Goal: Information Seeking & Learning: Learn about a topic

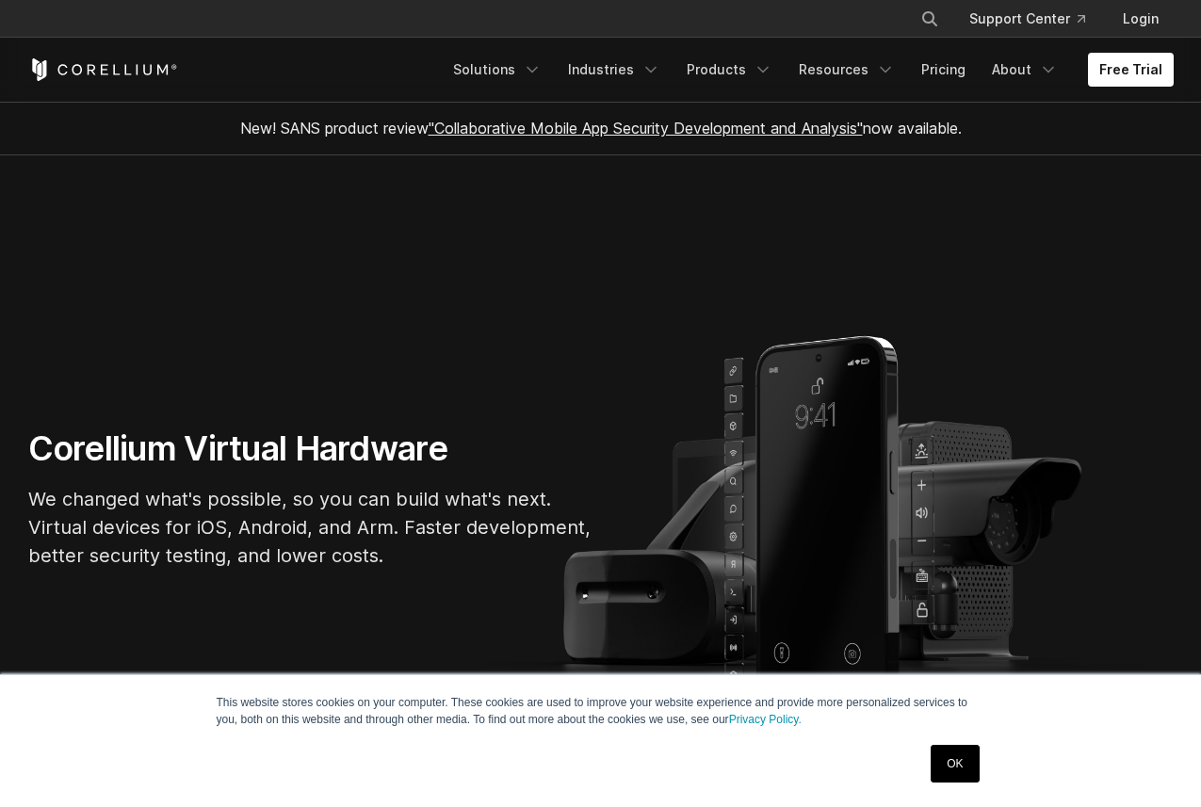
click at [981, 767] on div "OK" at bounding box center [954, 763] width 59 height 49
click at [966, 767] on link "OK" at bounding box center [955, 764] width 48 height 38
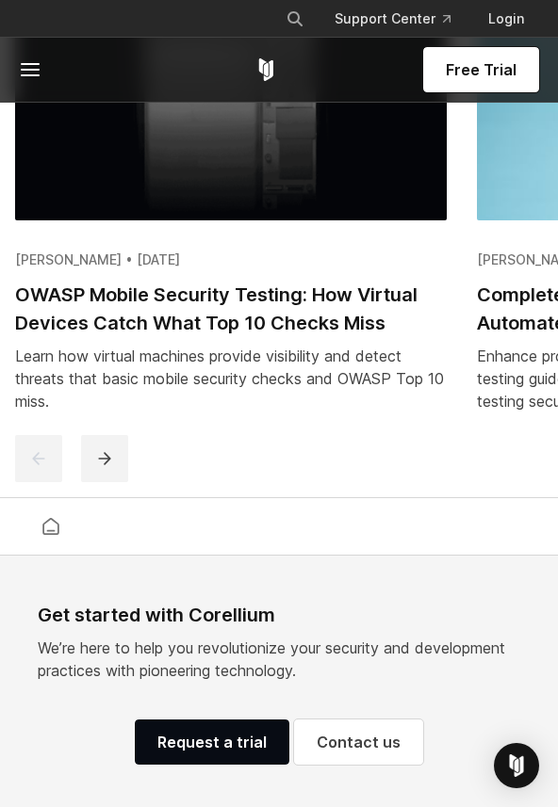
scroll to position [4685, 0]
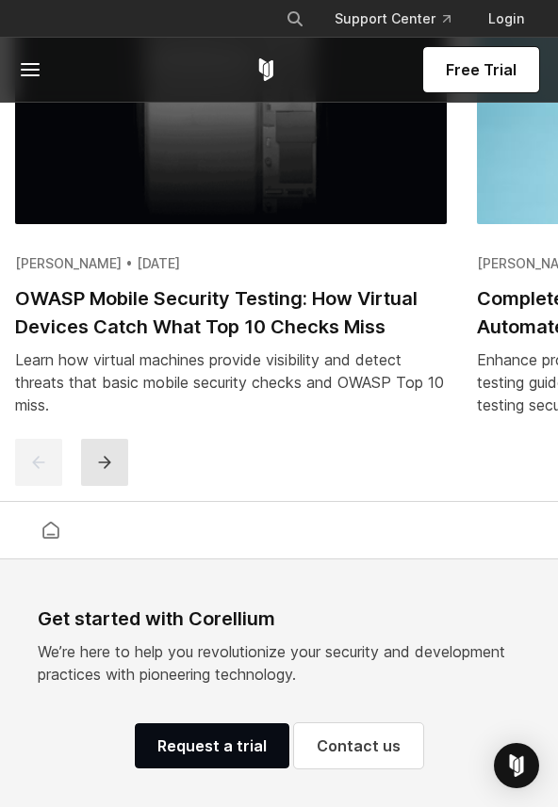
click at [103, 466] on icon "next" at bounding box center [104, 462] width 19 height 19
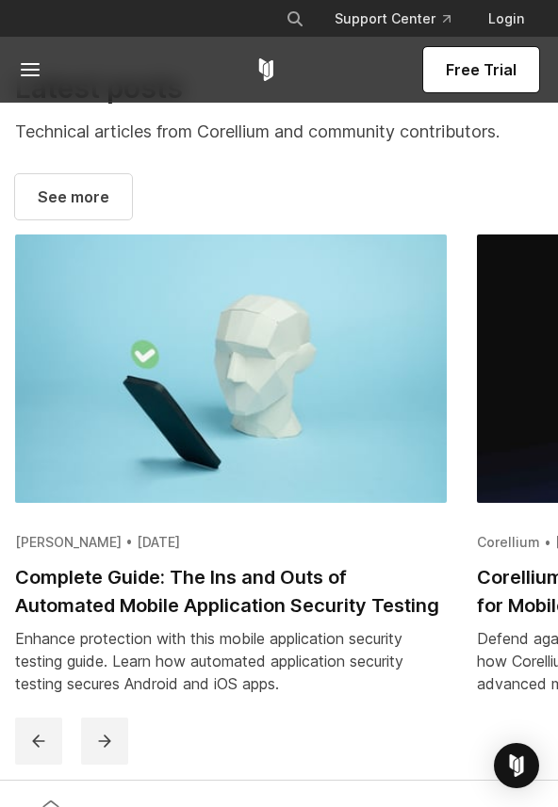
scroll to position [4395, 0]
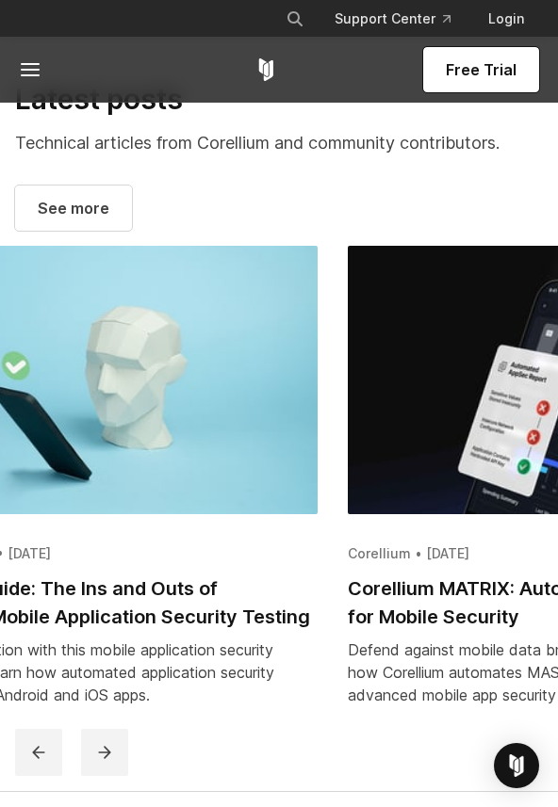
drag, startPoint x: 476, startPoint y: 391, endPoint x: 188, endPoint y: 401, distance: 287.4
click at [209, 399] on div "Swaroop Yermalkar • August 22, 2025 OWASP Mobile Security Testing: How Virtual …" at bounding box center [348, 487] width 1846 height 483
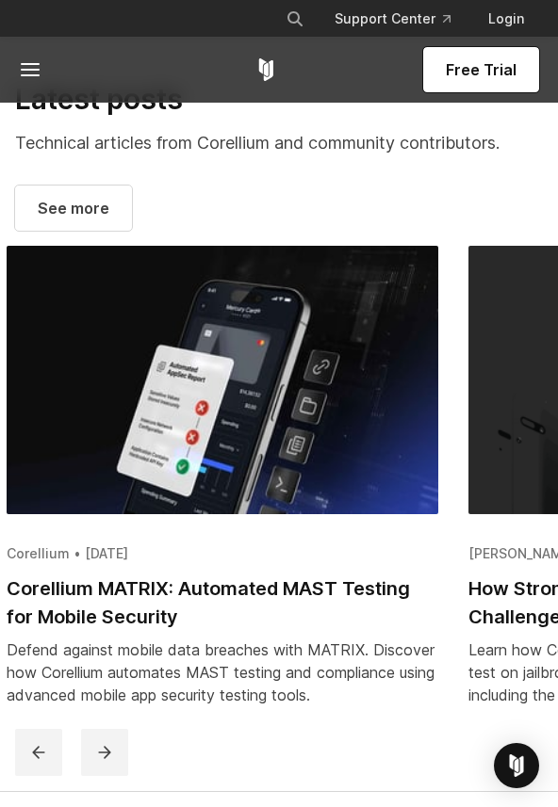
drag, startPoint x: 377, startPoint y: 390, endPoint x: 232, endPoint y: 397, distance: 145.2
click at [258, 396] on img at bounding box center [222, 380] width 431 height 268
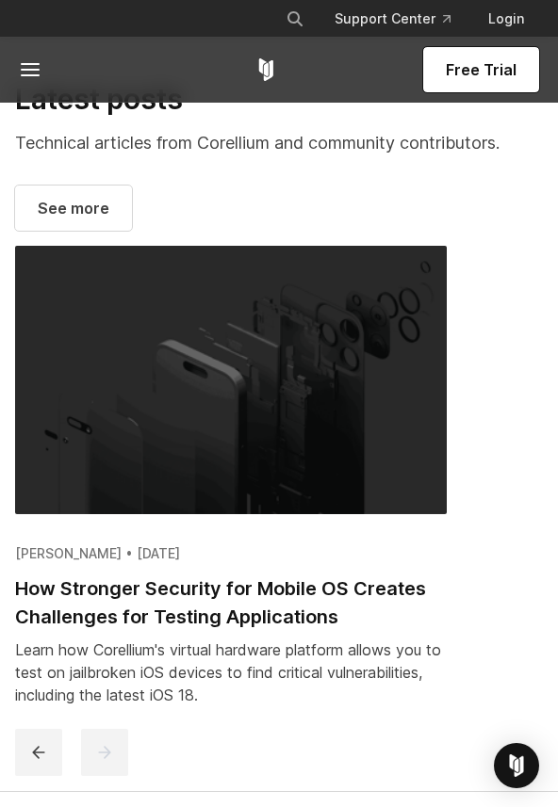
click at [268, 596] on h2 "How Stronger Security for Mobile OS Creates Challenges for Testing Applications" at bounding box center [230, 603] width 431 height 57
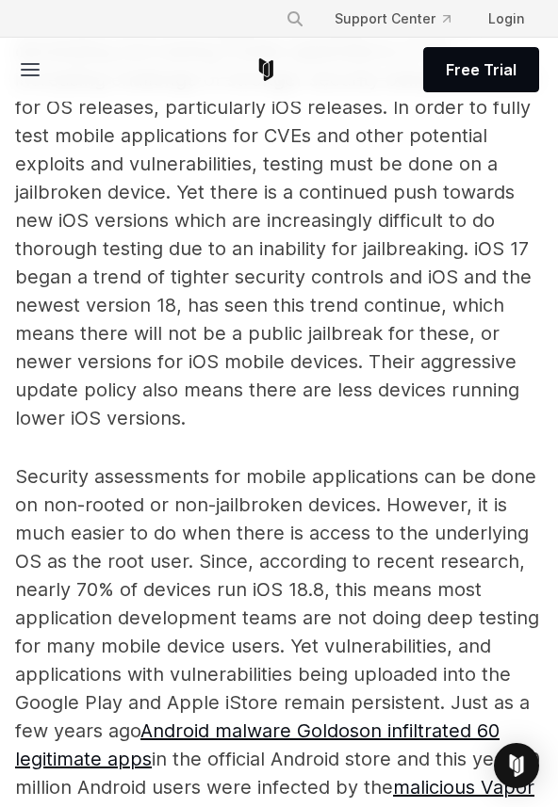
scroll to position [1436, 0]
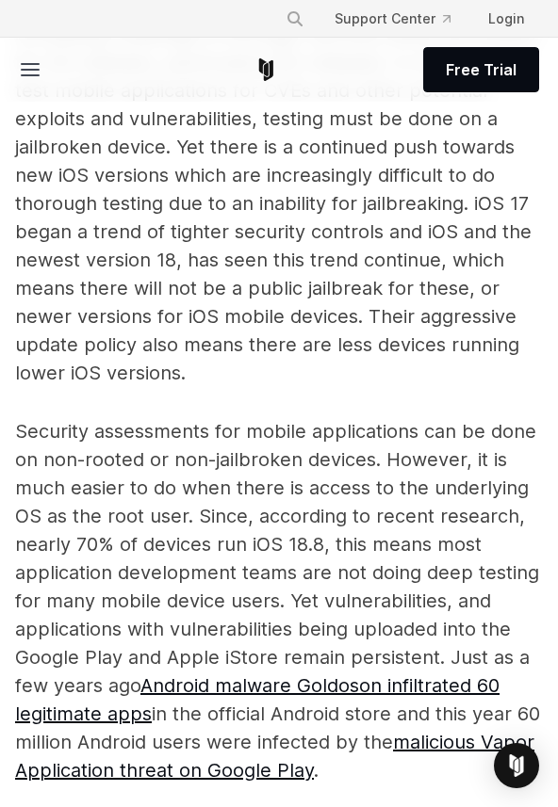
click at [28, 75] on line at bounding box center [30, 75] width 17 height 0
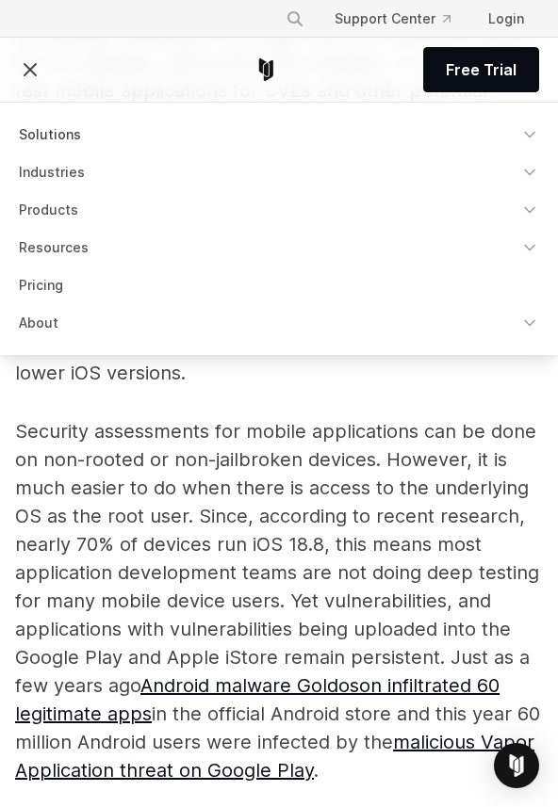
click at [79, 138] on link "Solutions" at bounding box center [279, 135] width 542 height 34
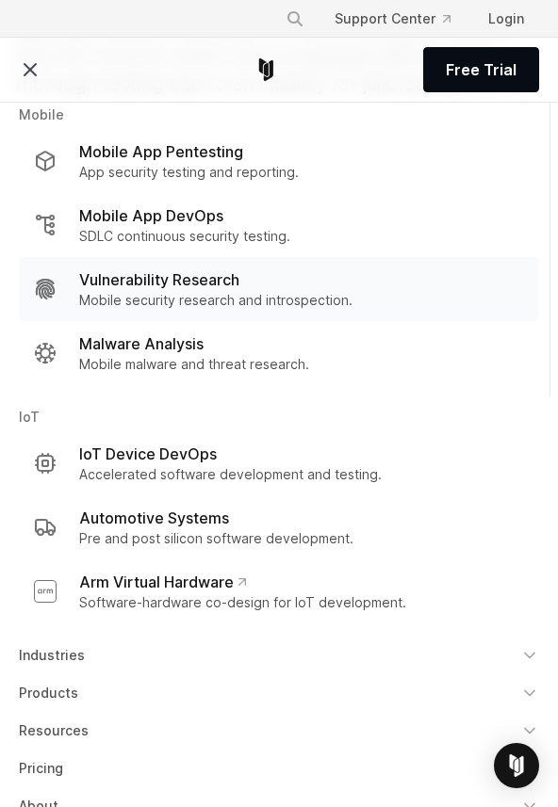
scroll to position [1577, 0]
click at [118, 691] on link "Products" at bounding box center [279, 693] width 542 height 34
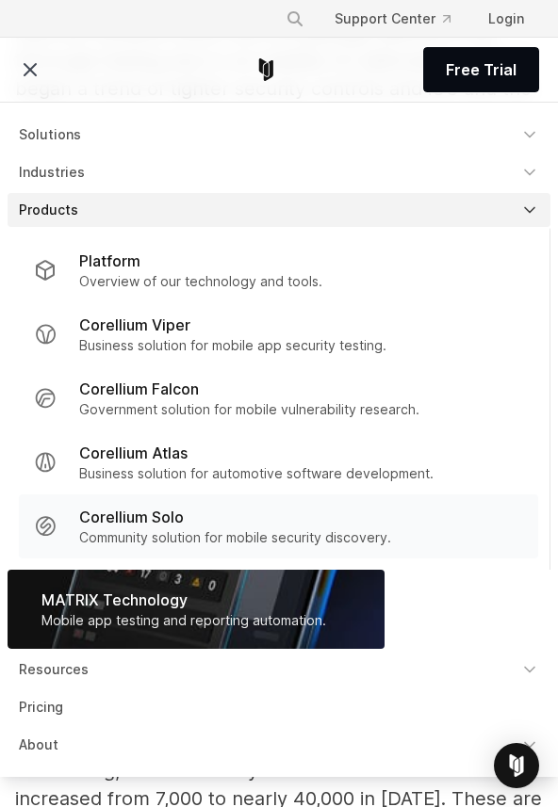
scroll to position [1580, 0]
click at [251, 520] on div "Corellium Solo" at bounding box center [235, 517] width 312 height 23
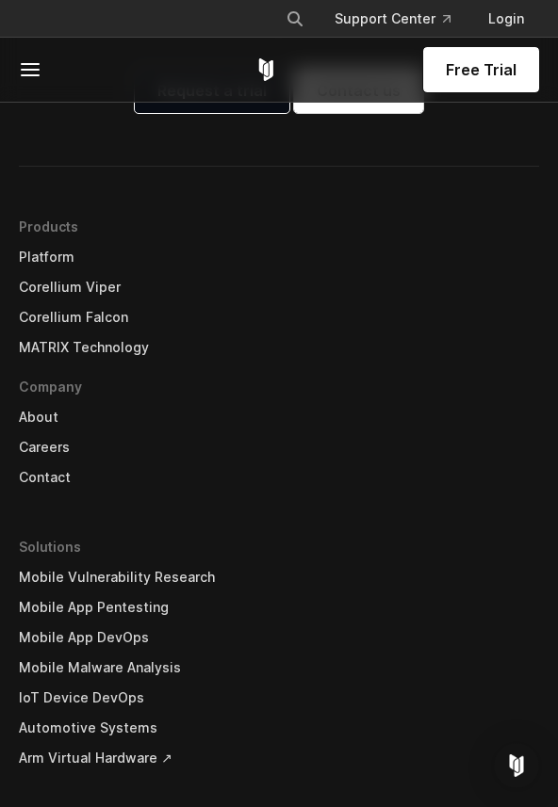
scroll to position [3943, 0]
